Goal: Find specific page/section: Find specific page/section

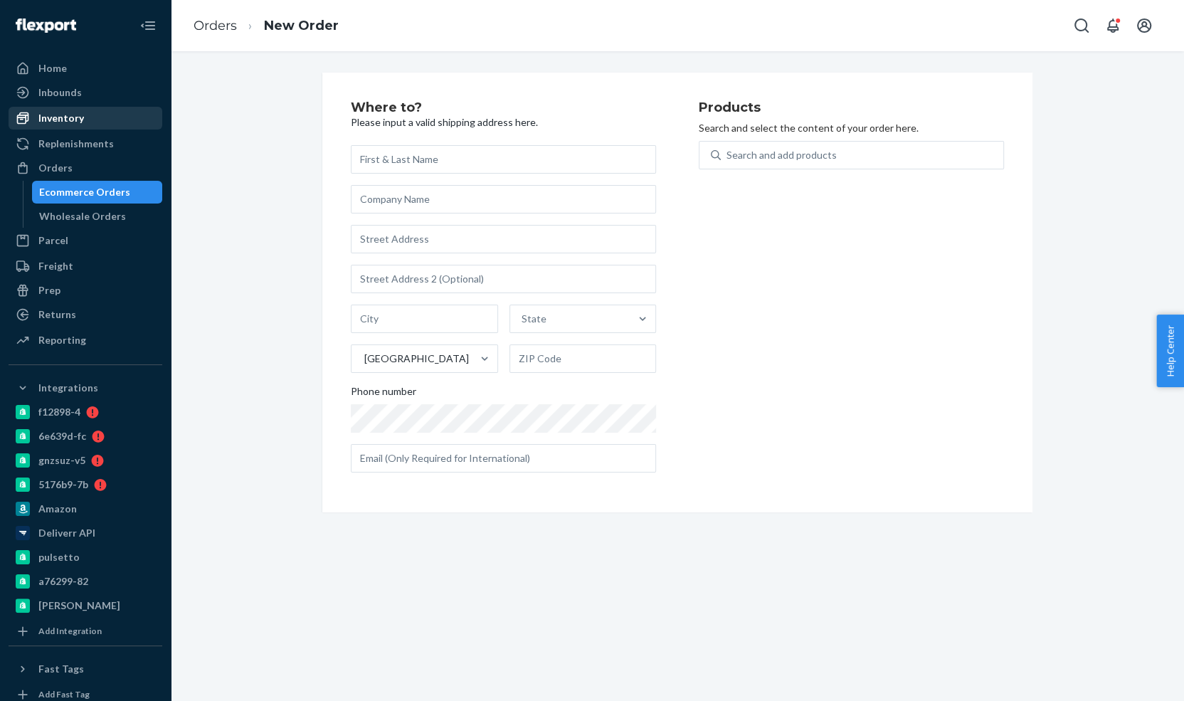
click at [75, 120] on div "Inventory" at bounding box center [61, 118] width 46 height 14
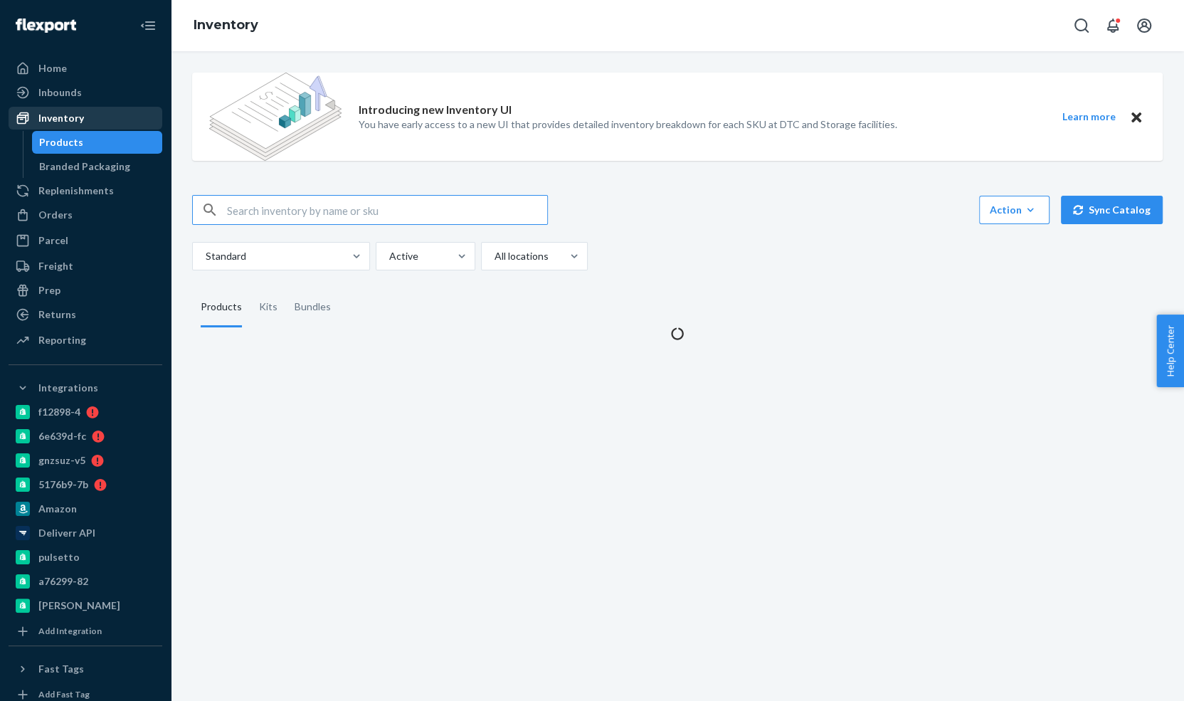
click at [75, 120] on div "Inventory" at bounding box center [61, 118] width 46 height 14
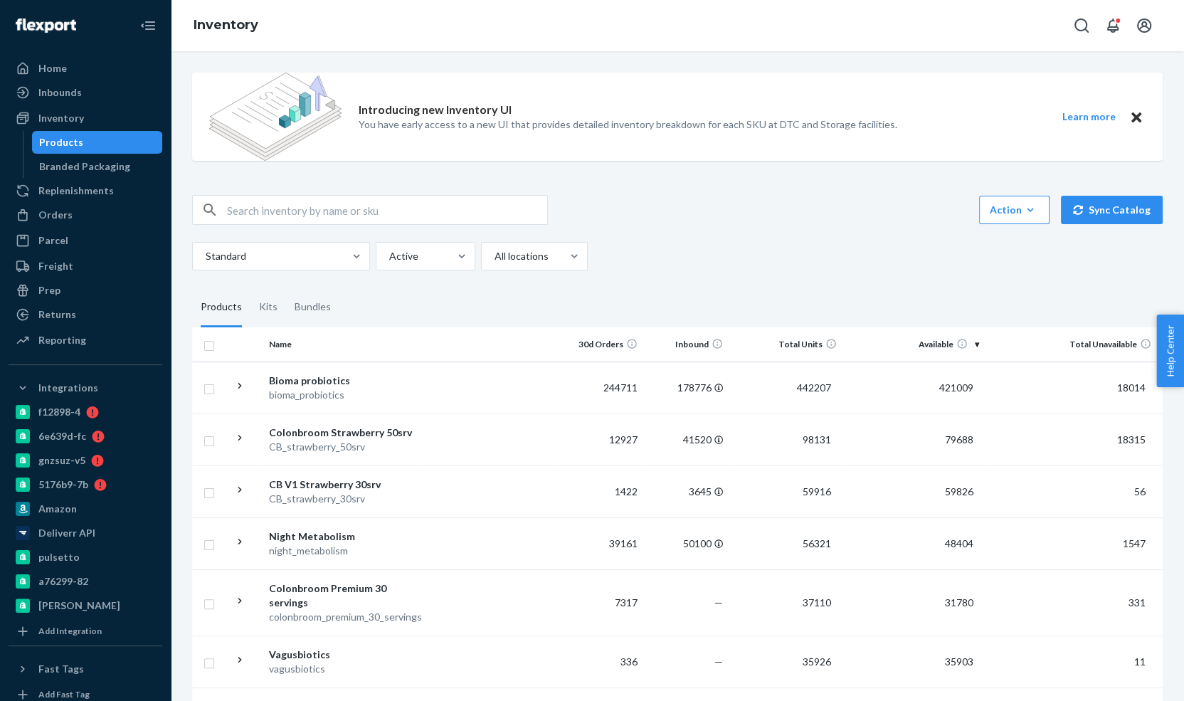
scroll to position [2192, 0]
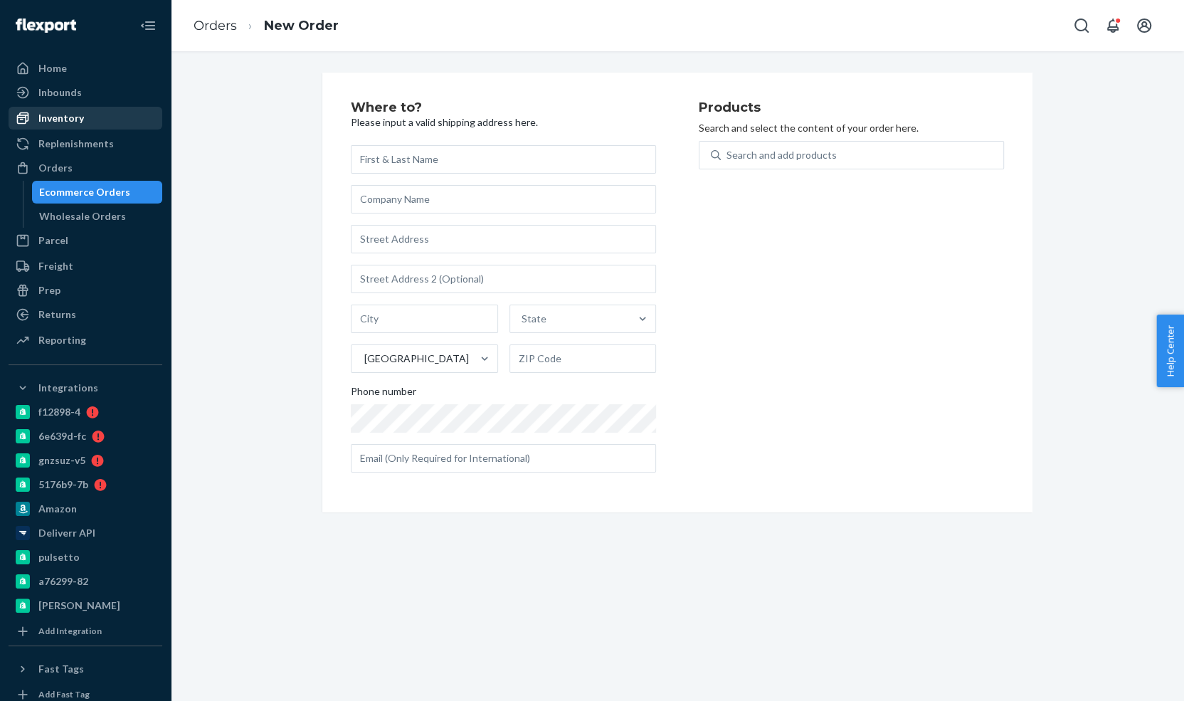
click at [75, 120] on div "Inventory" at bounding box center [61, 118] width 46 height 14
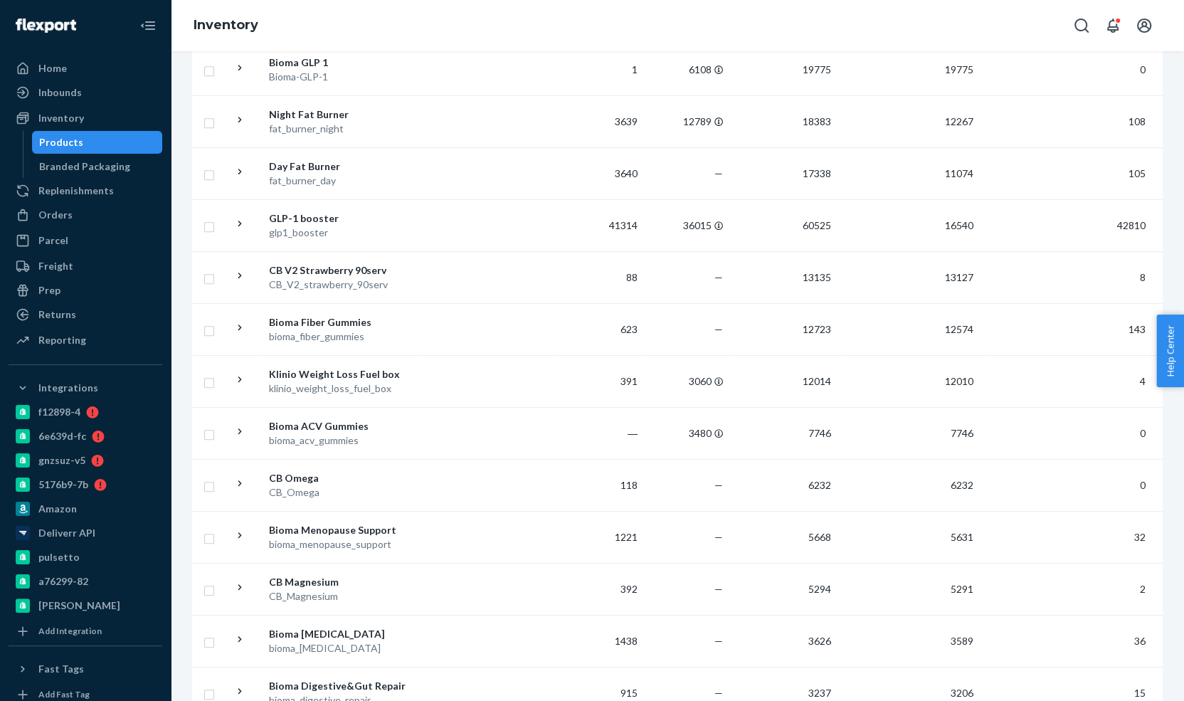
scroll to position [334, 0]
